Goal: Transaction & Acquisition: Purchase product/service

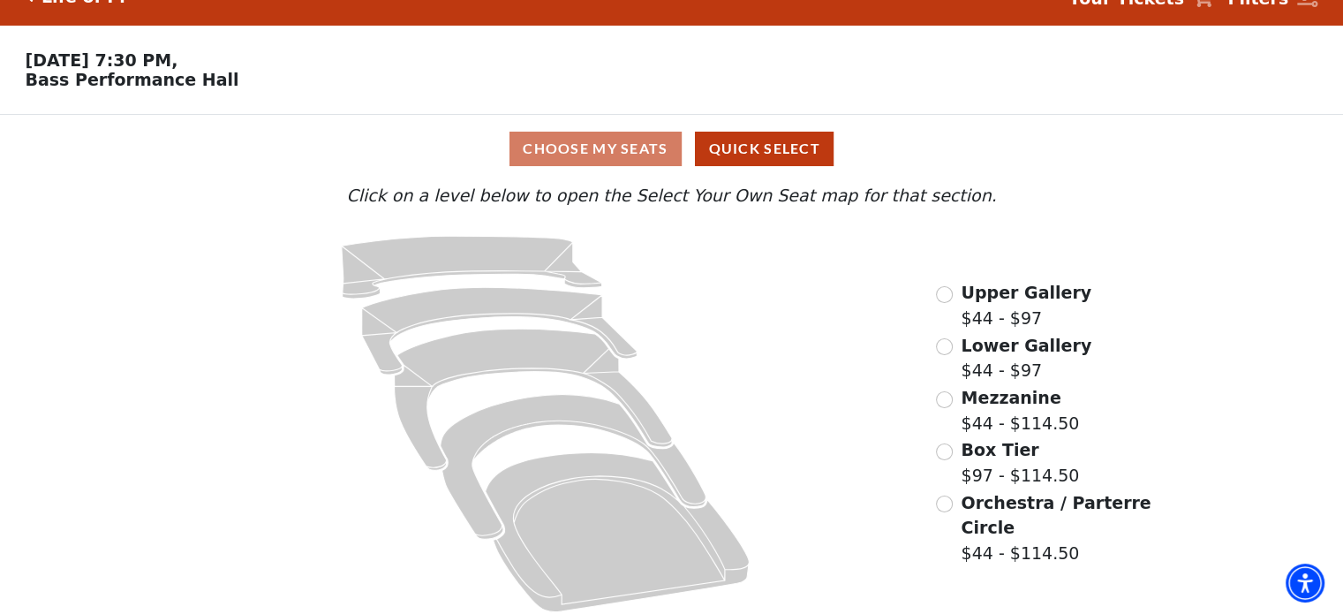
scroll to position [47, 0]
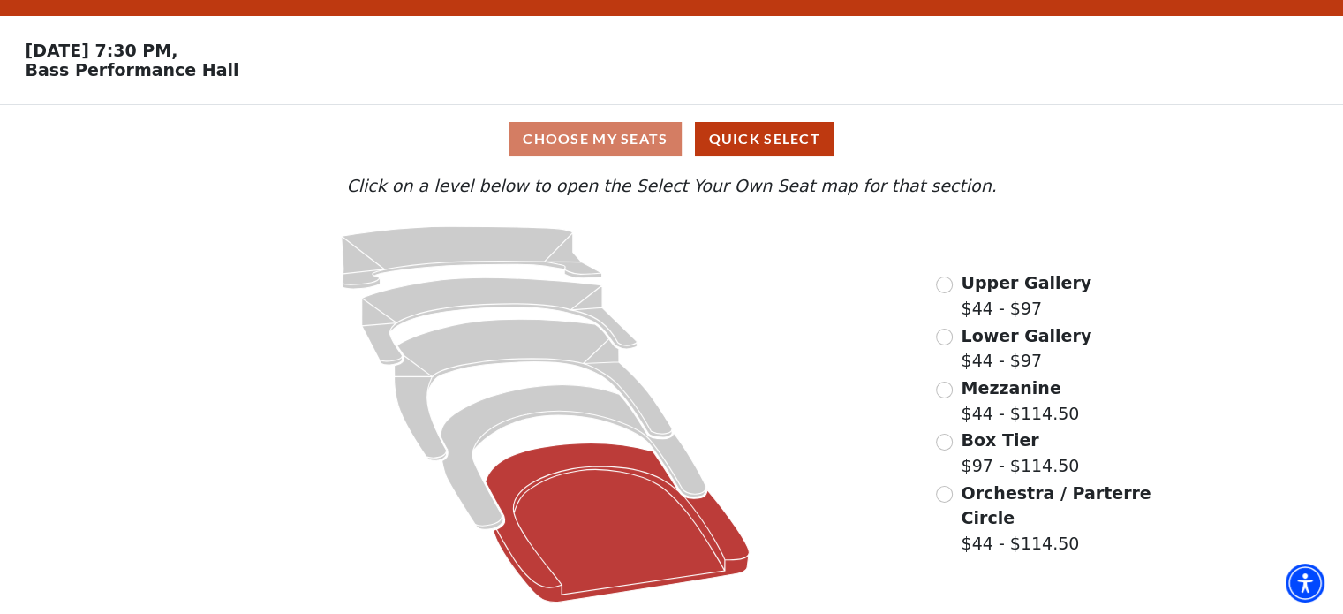
click at [579, 536] on icon at bounding box center [618, 522] width 264 height 159
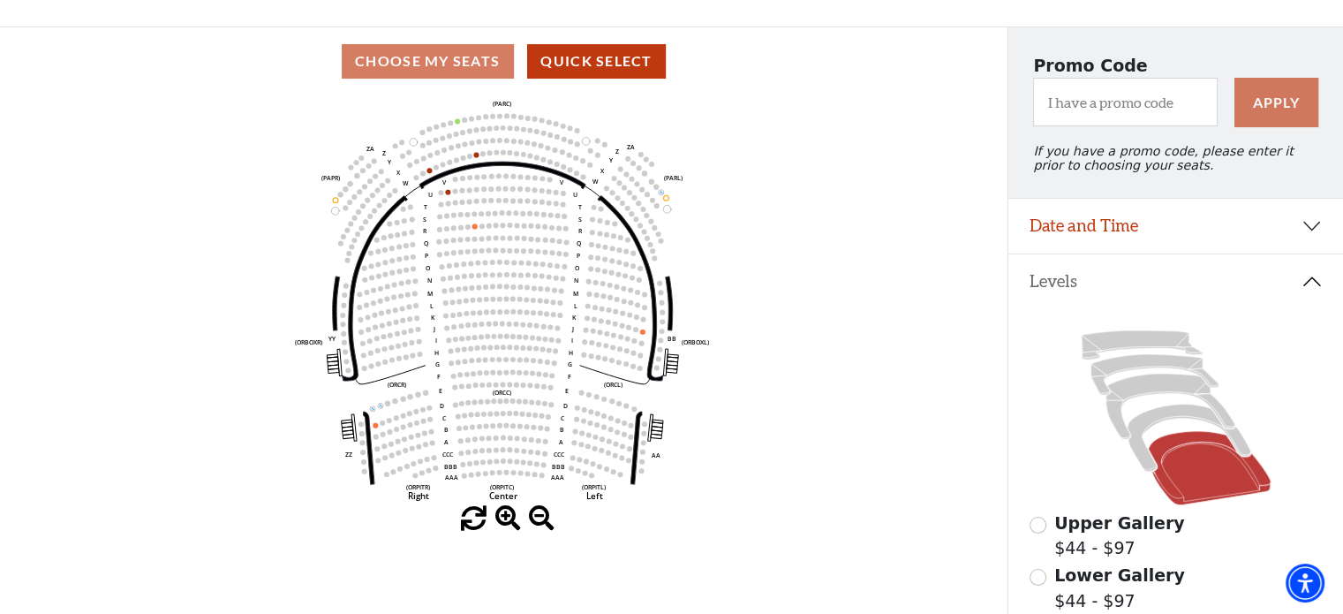
scroll to position [88, 0]
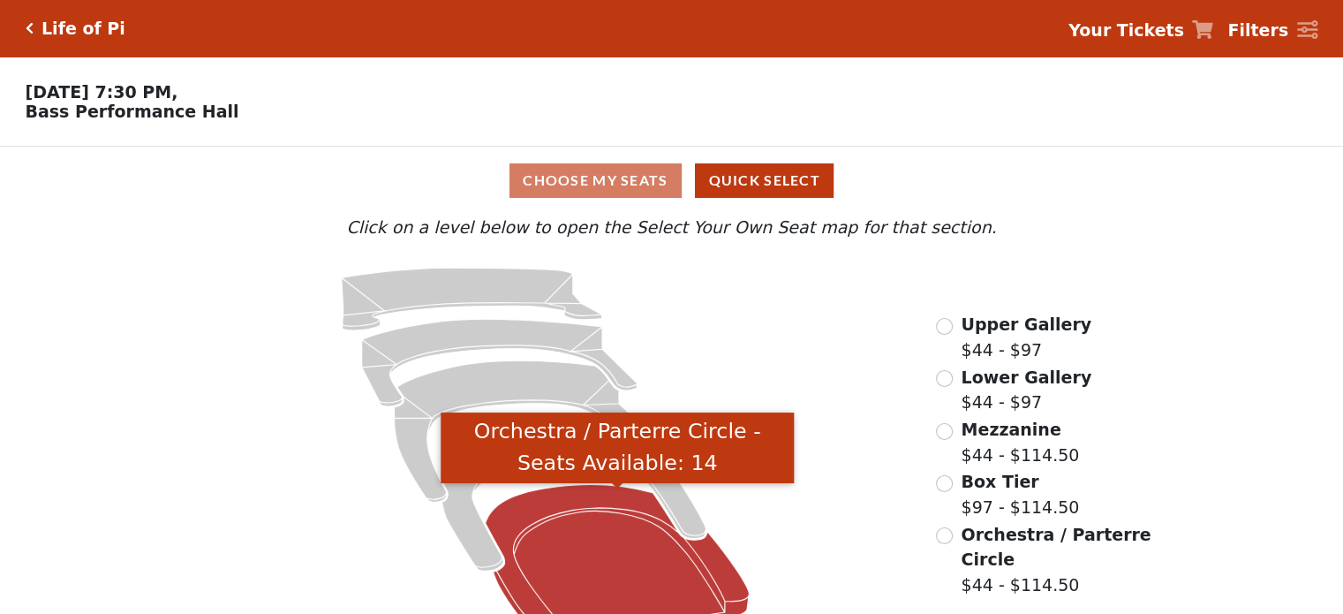
click at [588, 549] on icon "Orchestra / Parterre Circle - Seats Available: 14" at bounding box center [618, 564] width 264 height 159
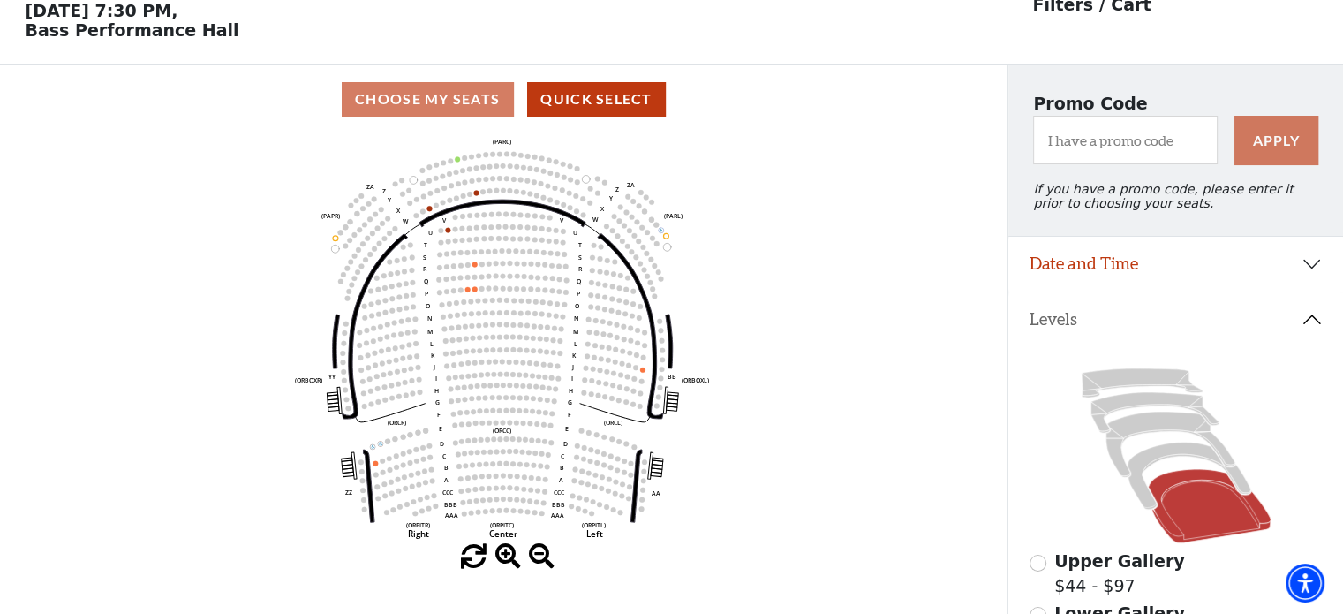
scroll to position [81, 0]
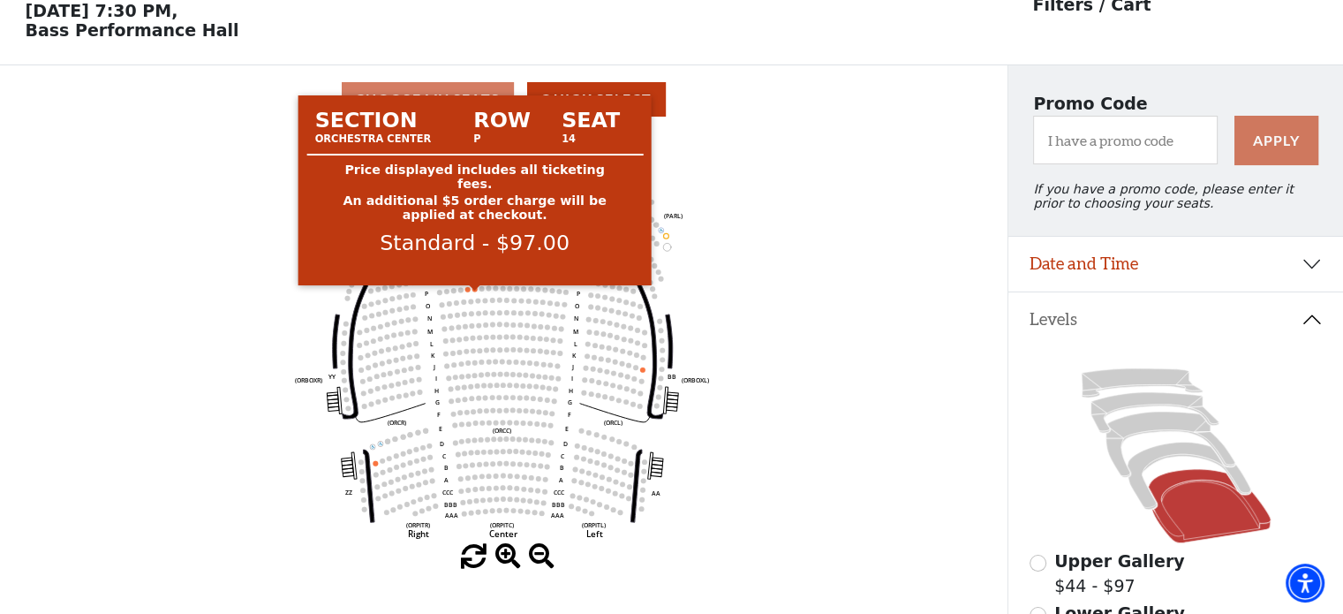
click at [473, 291] on circle at bounding box center [474, 288] width 5 height 5
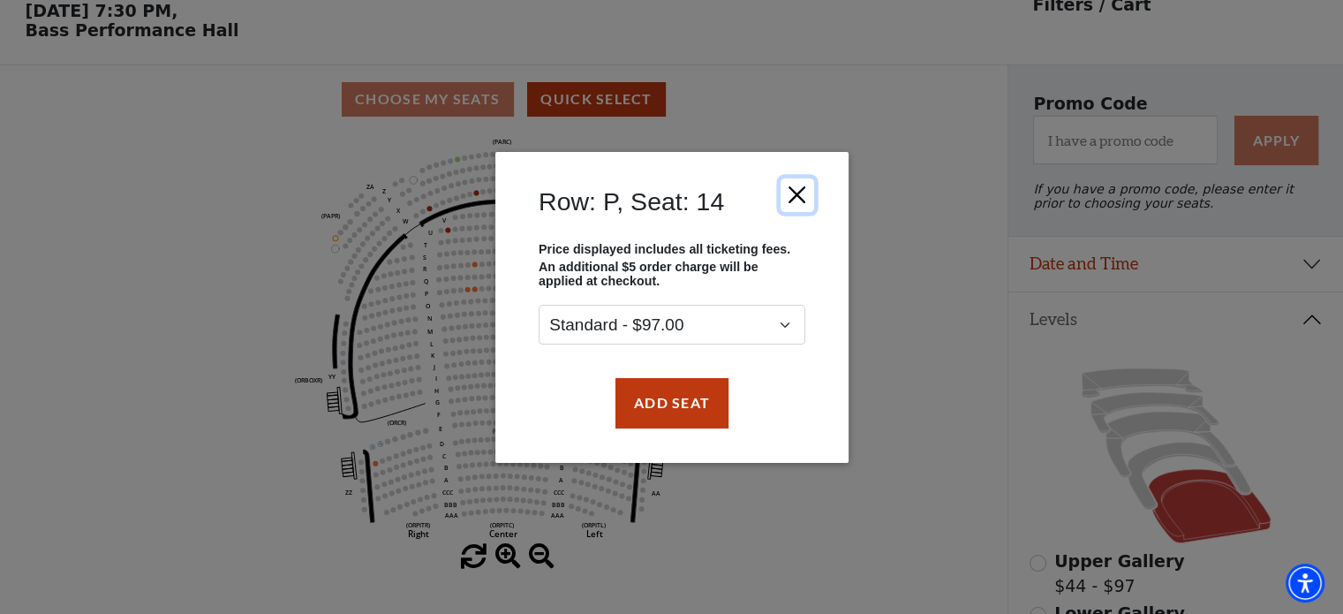
click at [792, 190] on button "Close" at bounding box center [797, 194] width 34 height 34
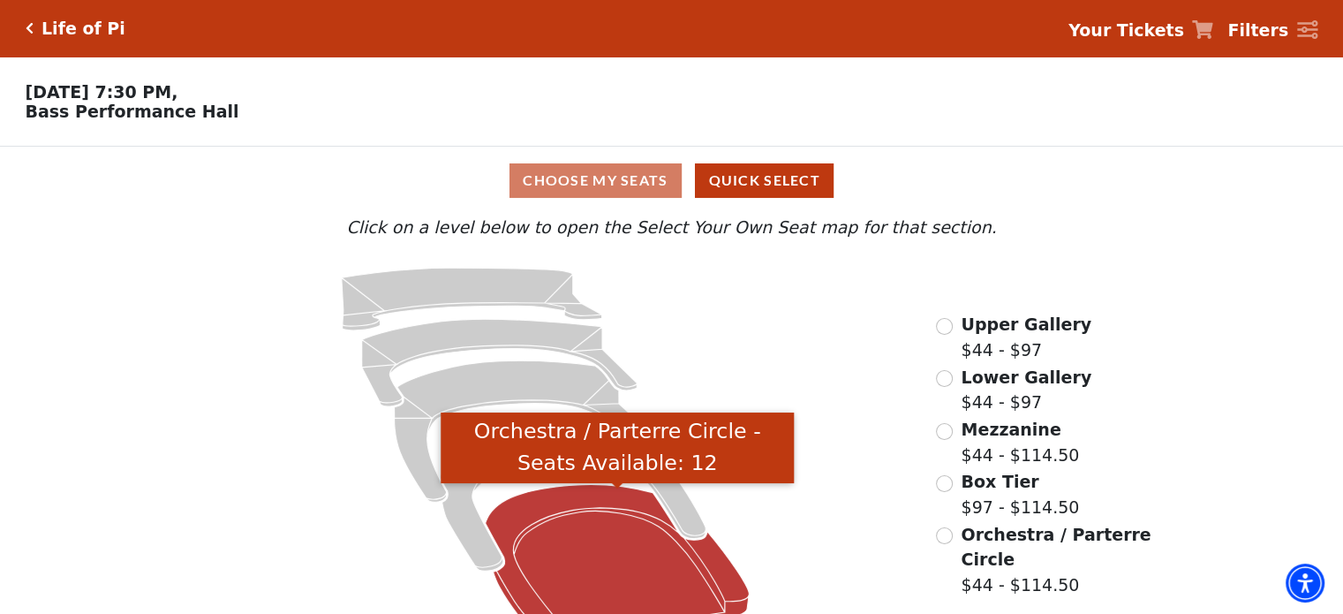
click at [622, 542] on icon "Orchestra / Parterre Circle - Seats Available: 12" at bounding box center [618, 564] width 264 height 159
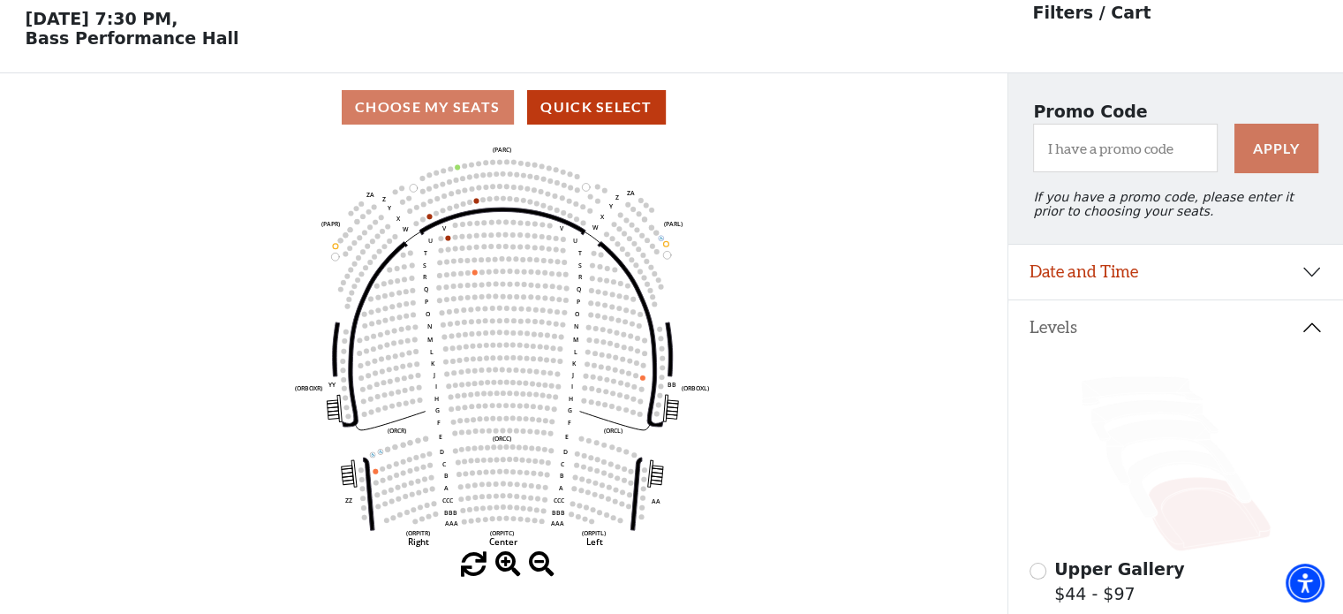
scroll to position [81, 0]
